Goal: Find contact information: Find contact information

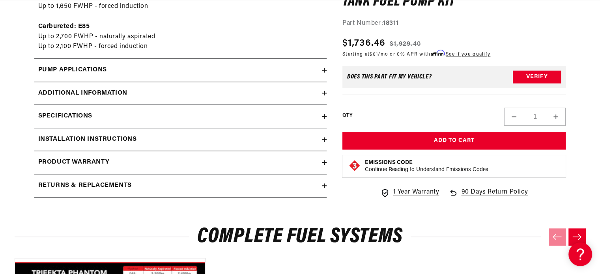
scroll to position [907, 0]
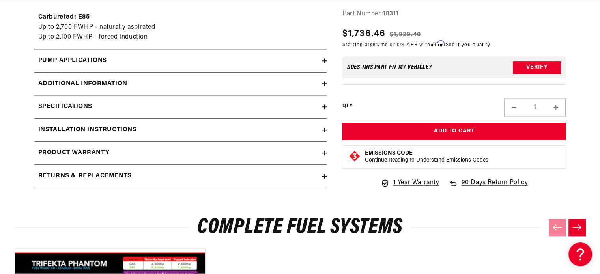
click at [323, 128] on icon at bounding box center [324, 130] width 5 height 5
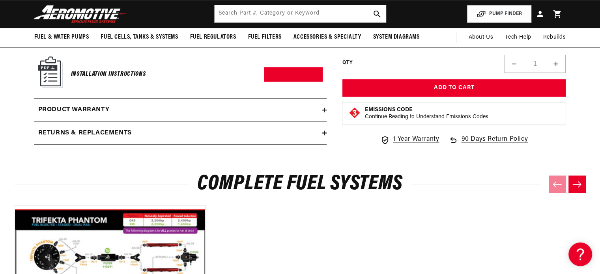
scroll to position [947, 0]
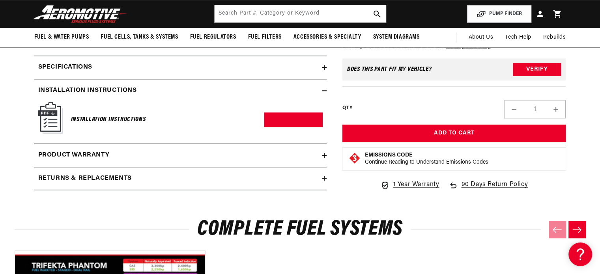
click at [51, 116] on img at bounding box center [50, 118] width 25 height 32
click at [50, 112] on img at bounding box center [50, 118] width 25 height 32
click at [66, 88] on h2 "Installation Instructions" at bounding box center [87, 91] width 99 height 10
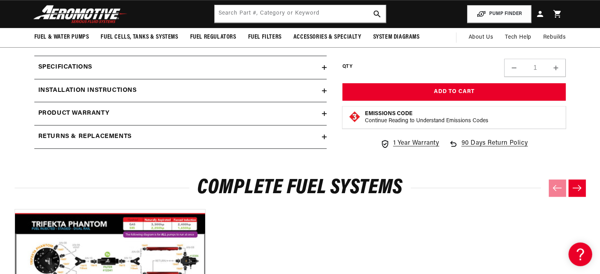
click at [66, 88] on h2 "Installation Instructions" at bounding box center [87, 91] width 99 height 10
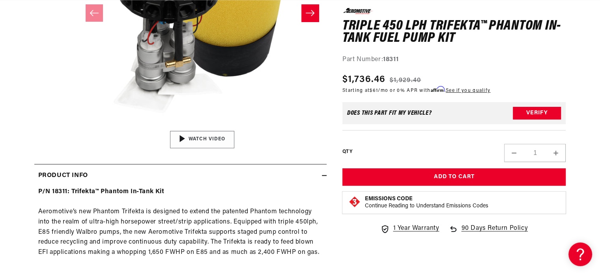
scroll to position [0, 0]
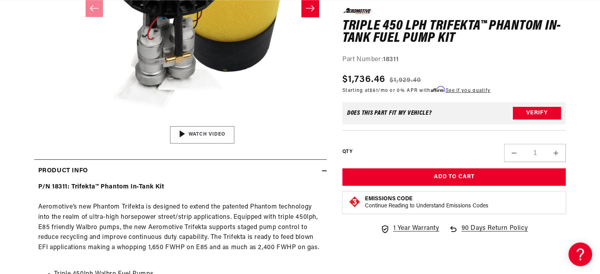
click at [209, 135] on div "02:09" at bounding box center [202, 134] width 120 height 67
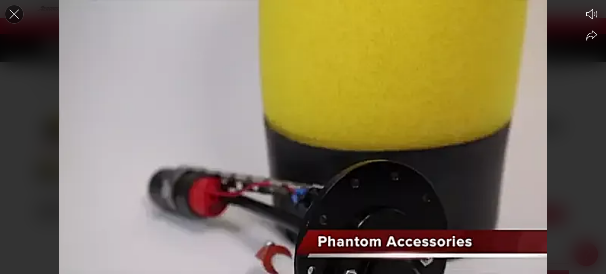
click at [11, 13] on icon "Close the video player" at bounding box center [14, 14] width 17 height 17
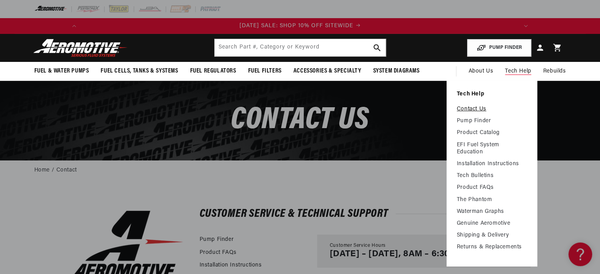
click at [487, 110] on link "Contact Us" at bounding box center [492, 109] width 70 height 7
